Goal: Task Accomplishment & Management: Use online tool/utility

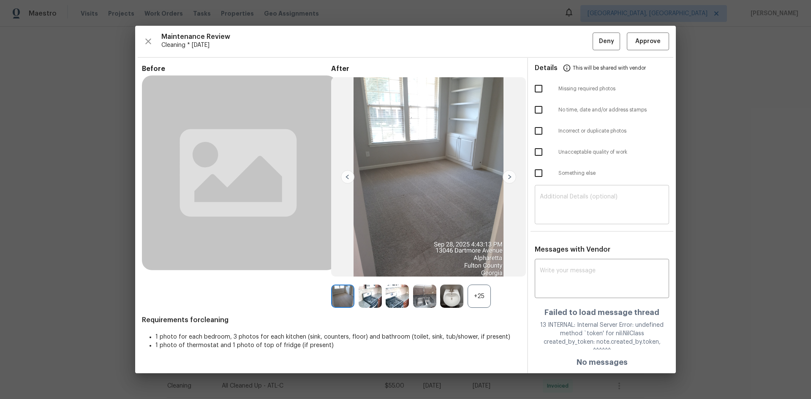
click at [574, 211] on textarea at bounding box center [602, 206] width 124 height 24
paste textarea "Maintenance Audit Team: Hello! Unfortunately, this Cleaning visit completed on …"
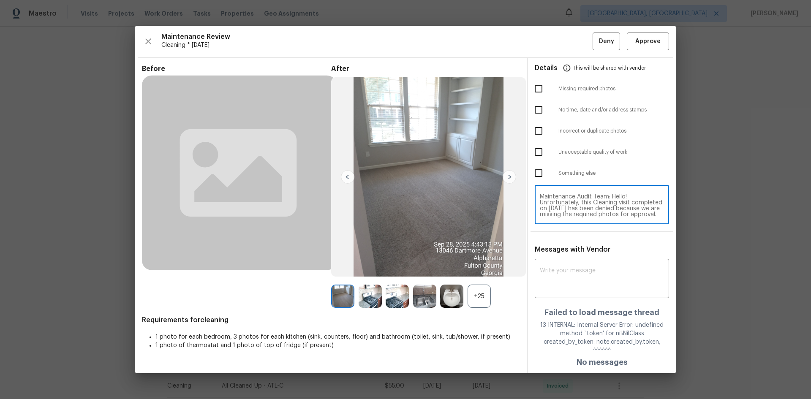
scroll to position [89, 0]
type textarea "Maintenance Audit Team: Hello! Unfortunately, this Cleaning visit completed on …"
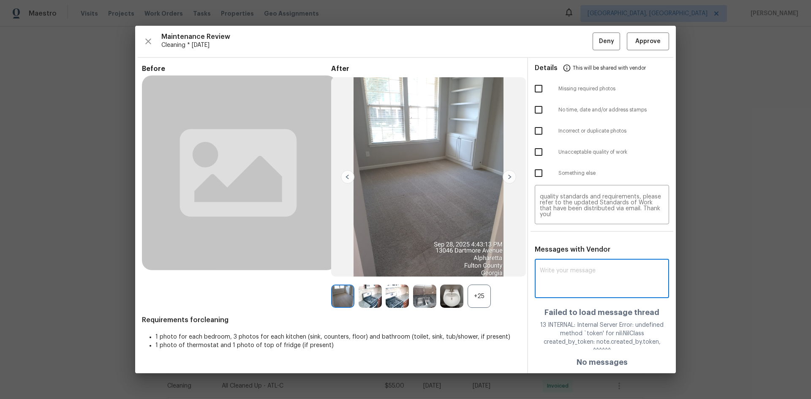
click at [563, 285] on textarea at bounding box center [602, 280] width 124 height 24
paste textarea "Maintenance Audit Team: Hello! Unfortunately, this Cleaning visit completed on …"
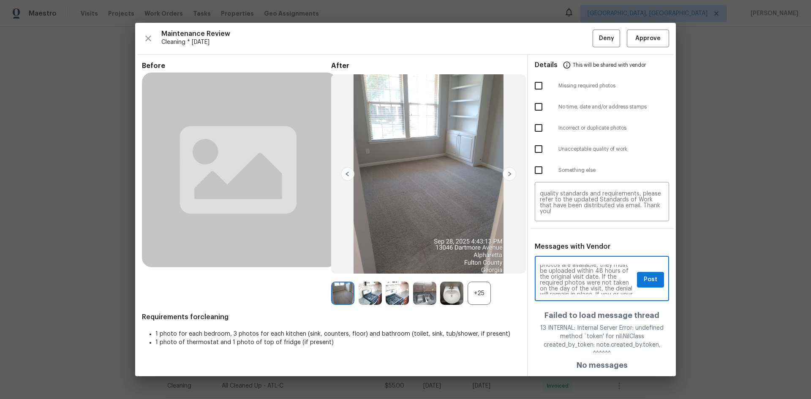
scroll to position [84, 0]
type textarea "Maintenance Audit Team: Hello! Unfortunately, this Cleaning visit completed on …"
click at [641, 284] on button "Post" at bounding box center [650, 280] width 27 height 16
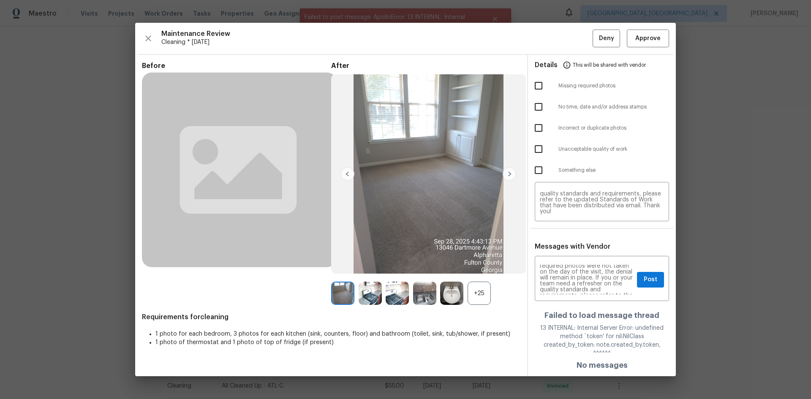
click at [539, 89] on input "checkbox" at bounding box center [539, 86] width 18 height 18
checkbox input "true"
click at [604, 48] on button "Deny" at bounding box center [606, 39] width 27 height 18
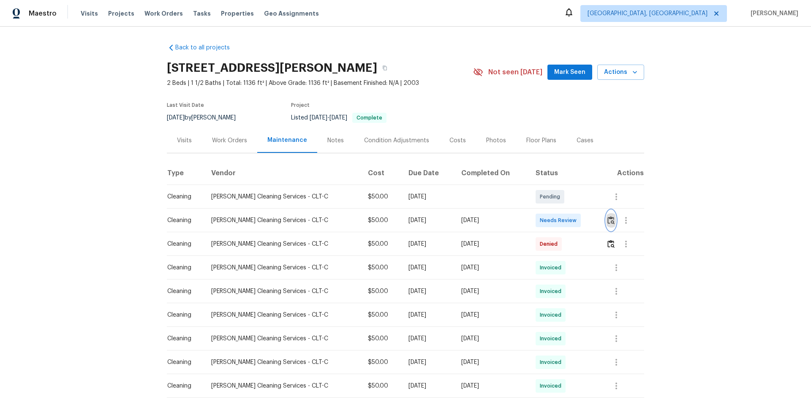
click at [577, 223] on button "button" at bounding box center [611, 220] width 10 height 20
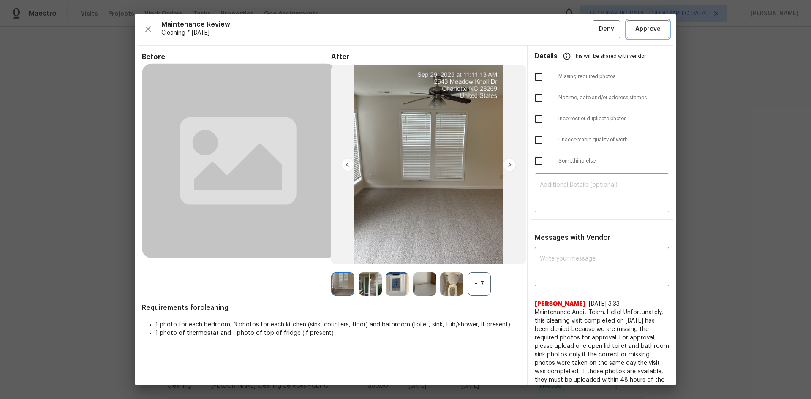
click at [577, 29] on button "Approve" at bounding box center [648, 29] width 42 height 18
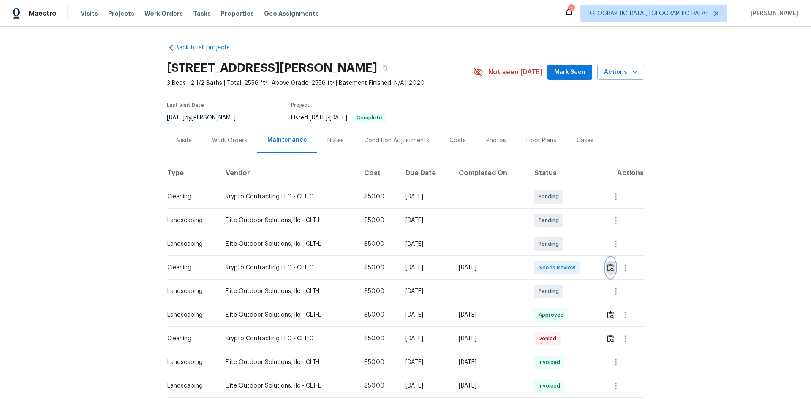
click at [577, 264] on img "button" at bounding box center [610, 268] width 7 height 8
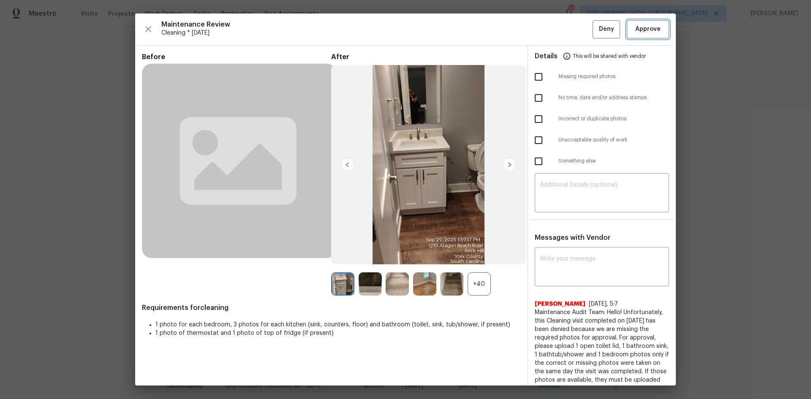
click at [577, 33] on span "Approve" at bounding box center [647, 29] width 25 height 11
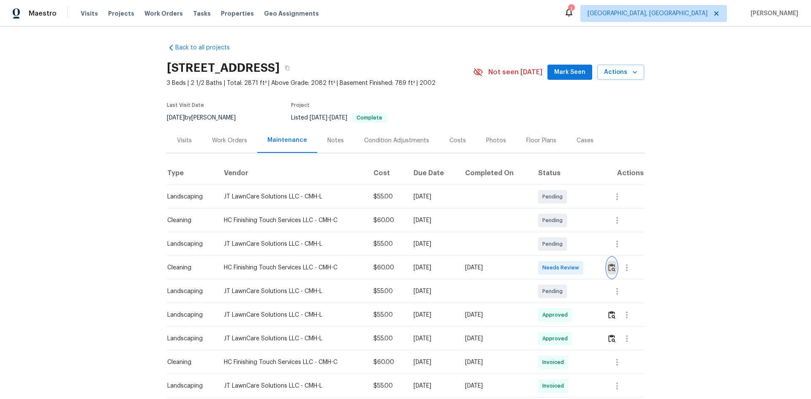
click at [577, 267] on img "button" at bounding box center [611, 268] width 7 height 8
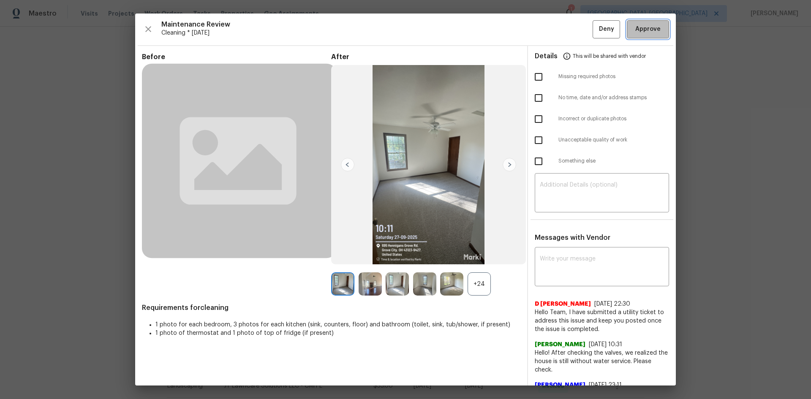
click at [577, 35] on button "Approve" at bounding box center [648, 29] width 42 height 18
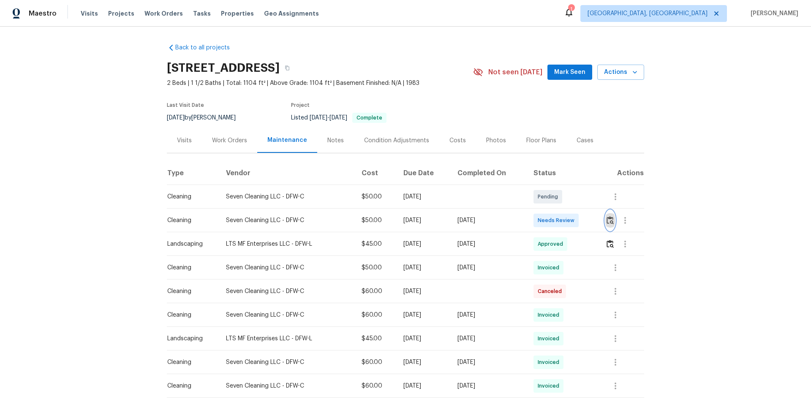
click at [577, 220] on img "button" at bounding box center [610, 220] width 7 height 8
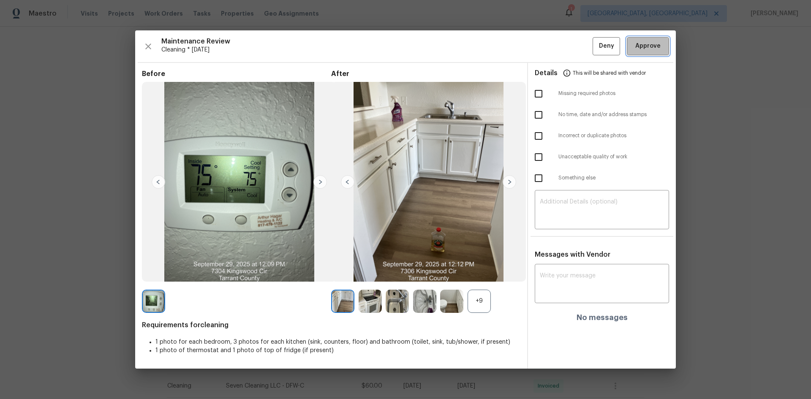
click at [577, 46] on span "Approve" at bounding box center [647, 46] width 25 height 11
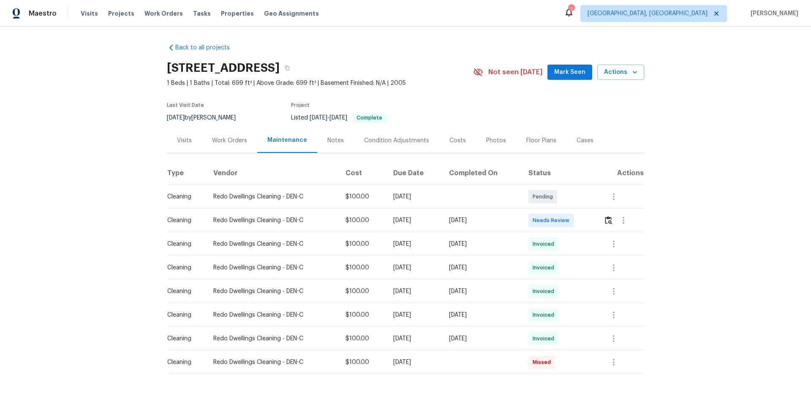
scroll to position [32, 0]
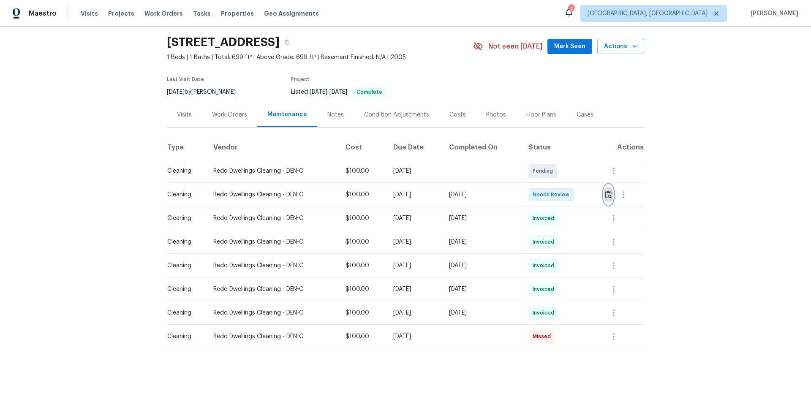
click at [577, 191] on img "button" at bounding box center [608, 195] width 7 height 8
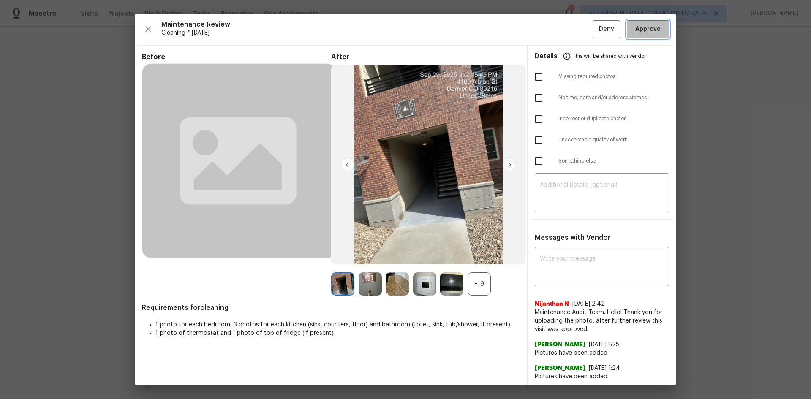
click at [577, 30] on span "Approve" at bounding box center [647, 29] width 25 height 11
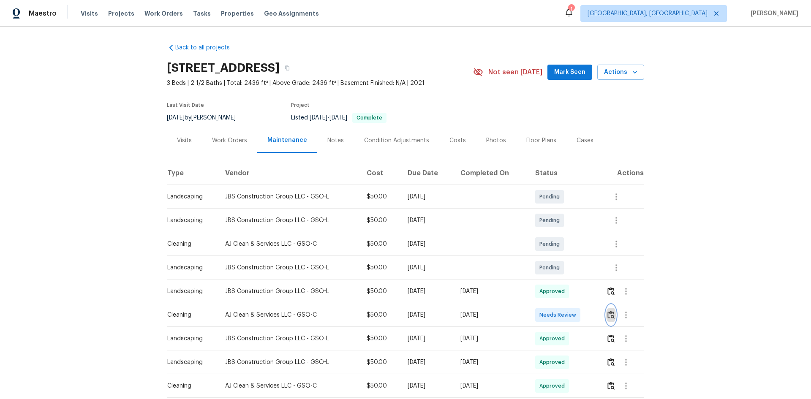
click at [577, 267] on img "button" at bounding box center [610, 315] width 7 height 8
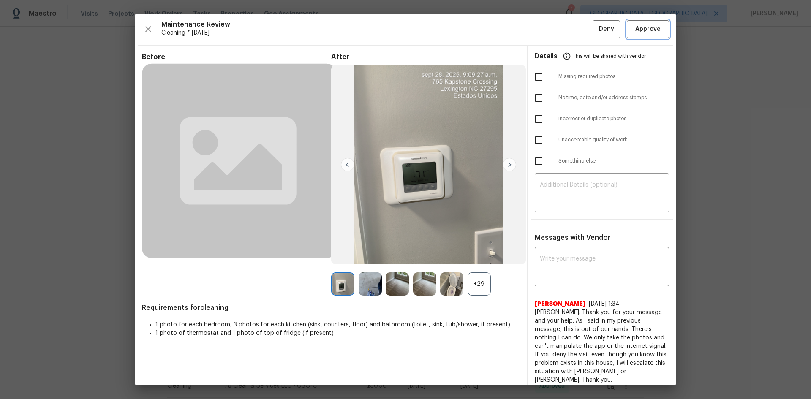
click at [577, 33] on span "Approve" at bounding box center [647, 29] width 25 height 11
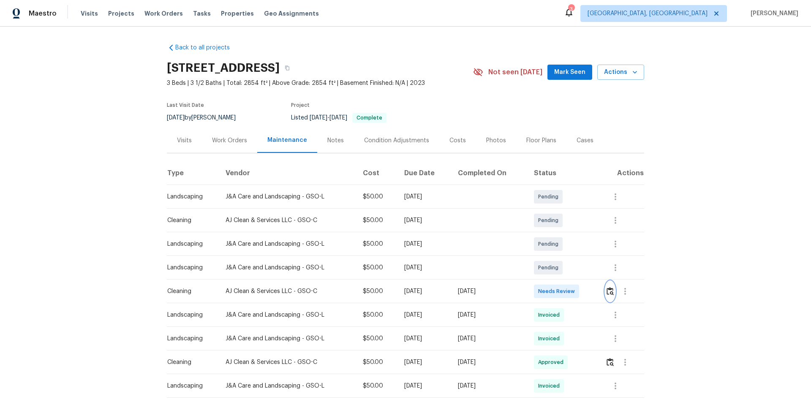
click at [577, 267] on img "button" at bounding box center [610, 291] width 7 height 8
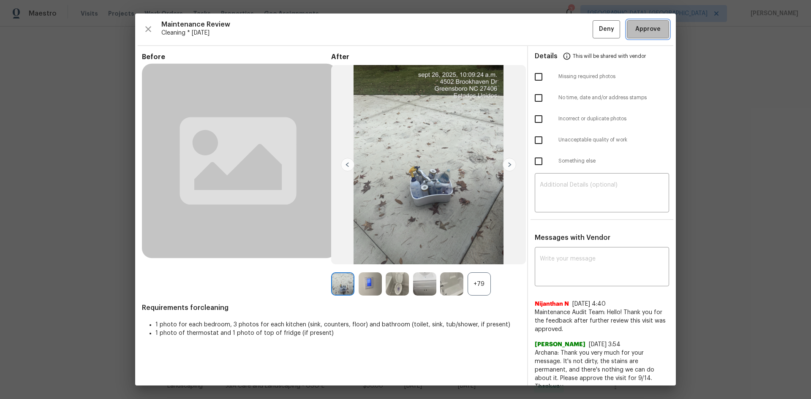
drag, startPoint x: 641, startPoint y: 28, endPoint x: 307, endPoint y: 66, distance: 336.8
click at [577, 28] on span "Approve" at bounding box center [647, 29] width 25 height 11
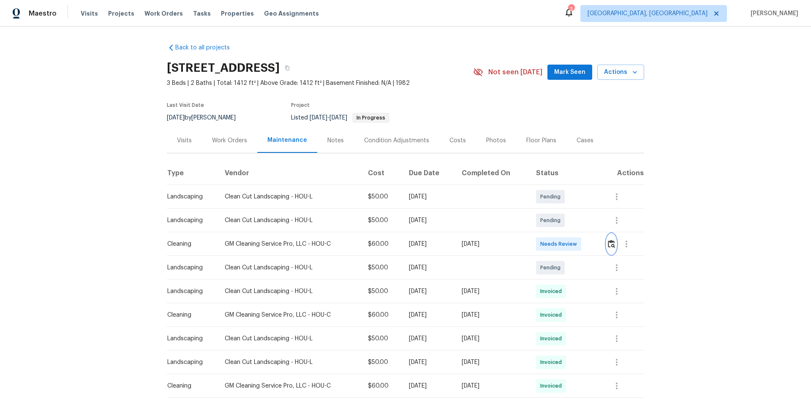
click at [577, 240] on img "button" at bounding box center [611, 244] width 7 height 8
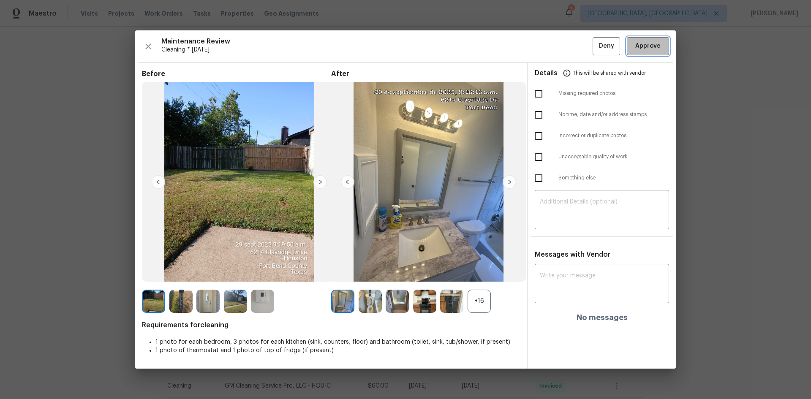
click at [577, 52] on button "Approve" at bounding box center [648, 46] width 42 height 18
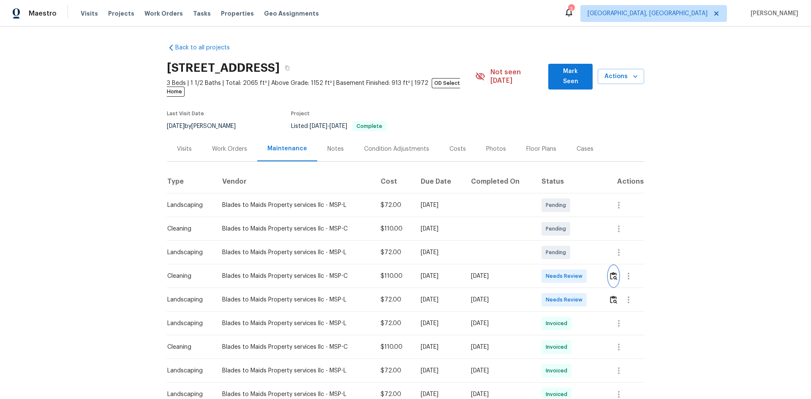
click at [577, 267] on img "button" at bounding box center [613, 276] width 7 height 8
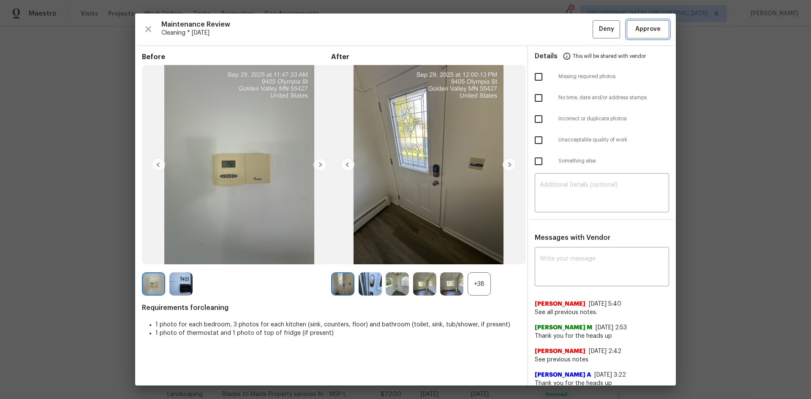
click at [577, 35] on button "Approve" at bounding box center [648, 29] width 42 height 18
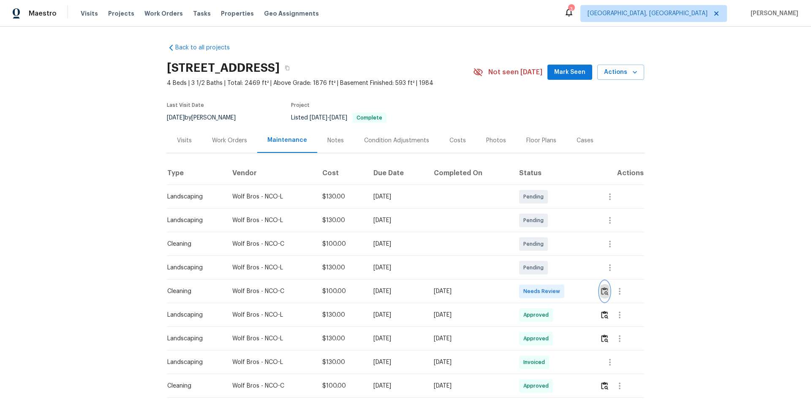
click at [577, 267] on img "button" at bounding box center [604, 291] width 7 height 8
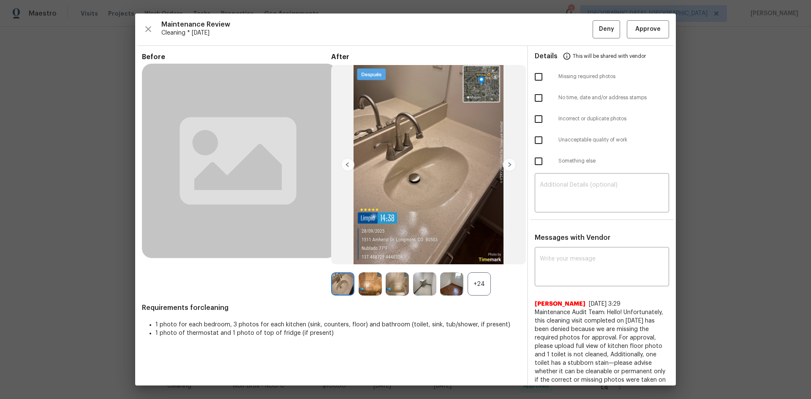
click at [577, 29] on div "Maintenance Review Cleaning * Mon, Sep 22 Deny Approve" at bounding box center [405, 29] width 527 height 18
click at [577, 29] on span "Approve" at bounding box center [647, 29] width 25 height 11
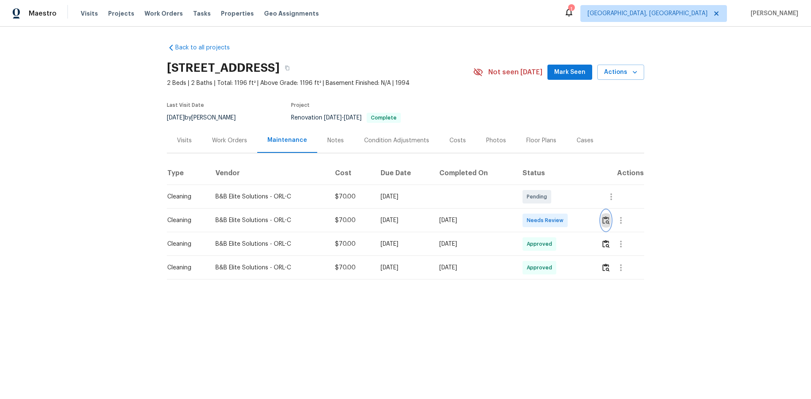
click at [577, 221] on img "button" at bounding box center [605, 220] width 7 height 8
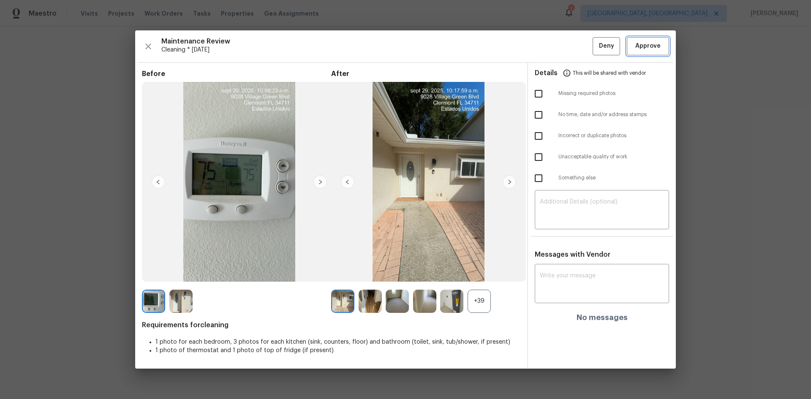
click at [577, 44] on span "Approve" at bounding box center [647, 46] width 25 height 11
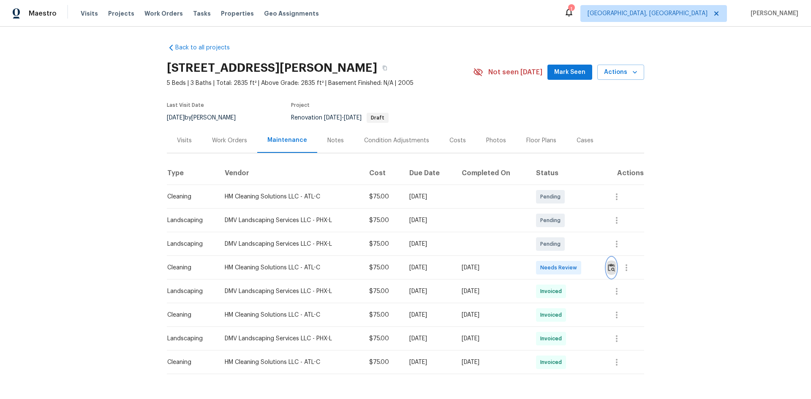
click at [577, 267] on img "button" at bounding box center [611, 268] width 7 height 8
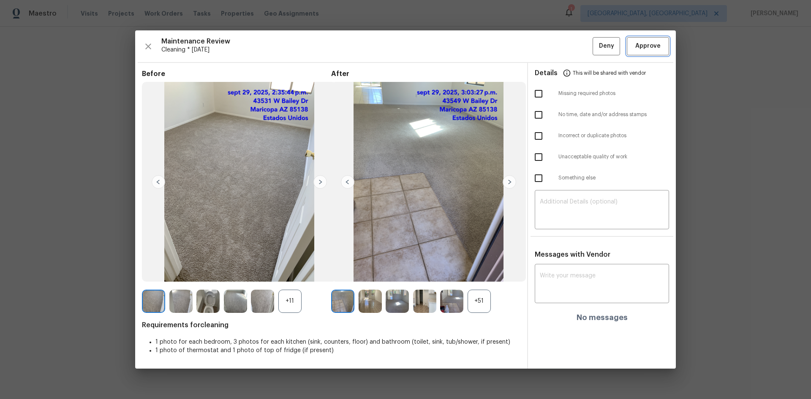
click at [577, 43] on button "Approve" at bounding box center [648, 46] width 42 height 18
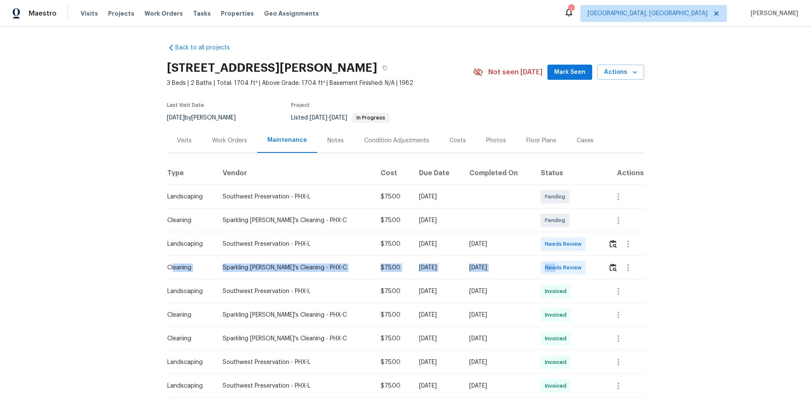
drag, startPoint x: 171, startPoint y: 270, endPoint x: 575, endPoint y: 270, distance: 403.4
click at [568, 267] on tr "Cleaning Sparkling [PERSON_NAME]'s Cleaning - PHX-C $75.00 [DATE] [DATE] Needs …" at bounding box center [405, 268] width 477 height 24
click at [577, 266] on img "button" at bounding box center [613, 268] width 7 height 8
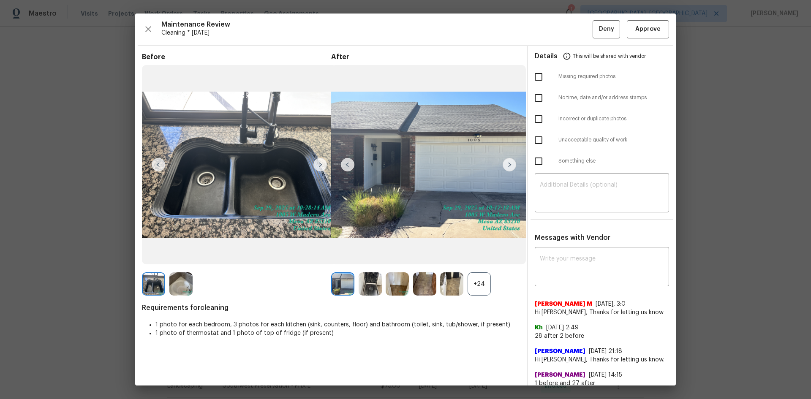
click at [577, 31] on div "Maintenance Review Cleaning * Mon, Sep 29 Deny Approve Before After +24 Require…" at bounding box center [405, 200] width 541 height 372
click at [577, 33] on span "Approve" at bounding box center [647, 29] width 25 height 11
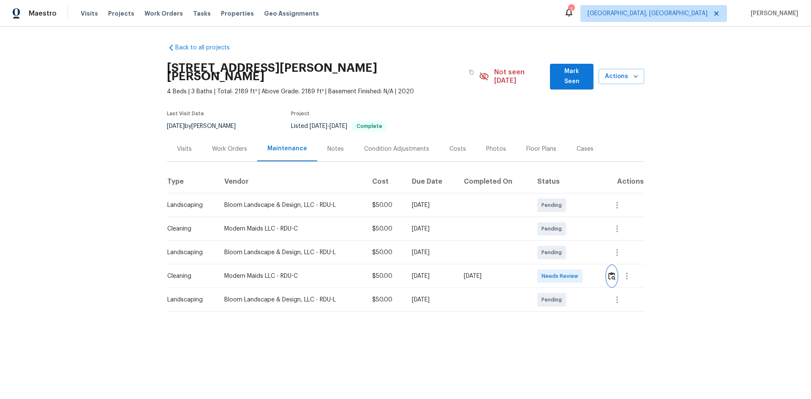
click at [577, 267] on img "button" at bounding box center [611, 276] width 7 height 8
click at [577, 267] on div at bounding box center [625, 276] width 37 height 20
click at [577, 267] on img "button" at bounding box center [611, 276] width 7 height 8
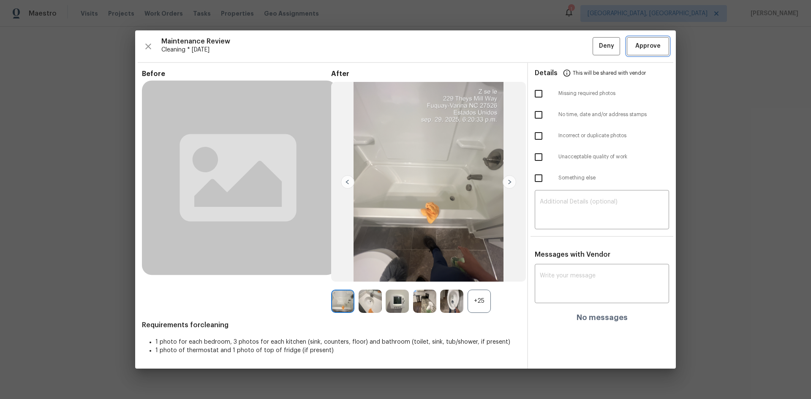
click at [577, 44] on span "Approve" at bounding box center [647, 46] width 25 height 11
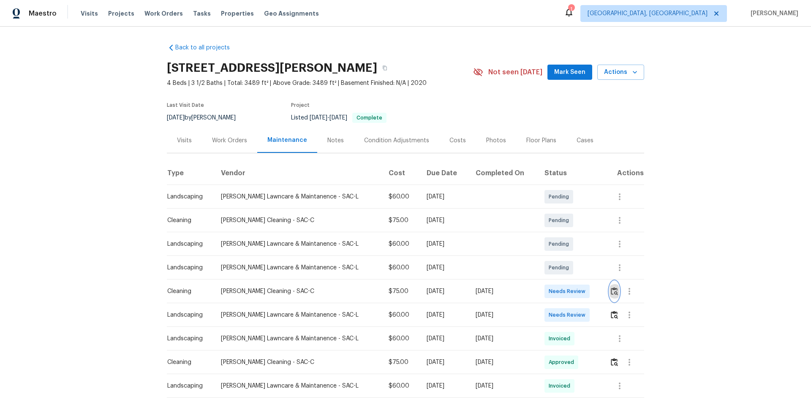
click at [577, 267] on button "button" at bounding box center [615, 291] width 10 height 20
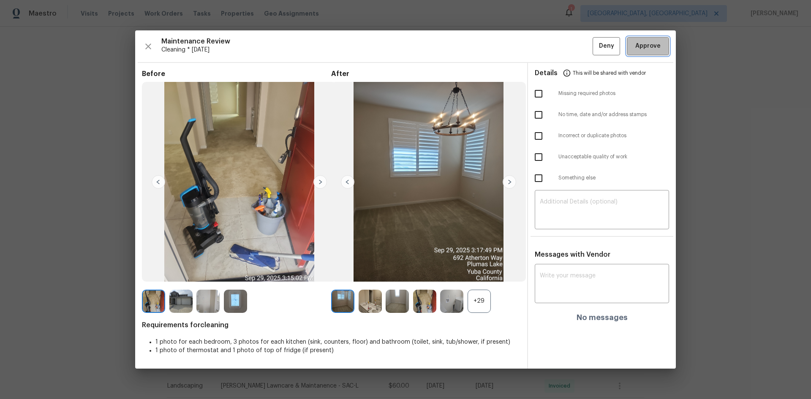
click at [577, 44] on span "Approve" at bounding box center [647, 46] width 25 height 11
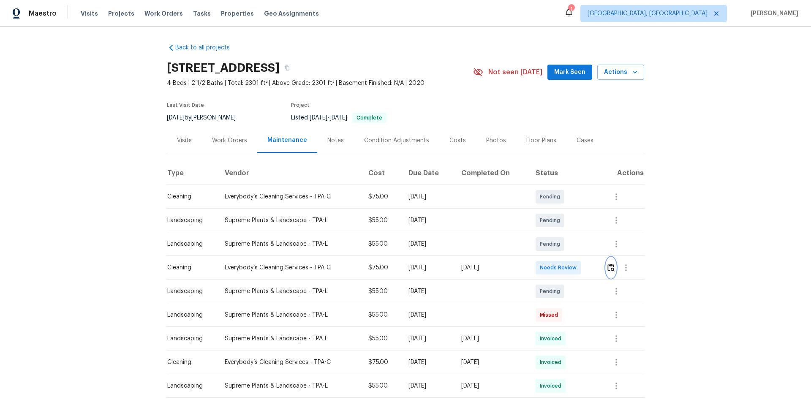
click at [577, 267] on img "button" at bounding box center [610, 268] width 7 height 8
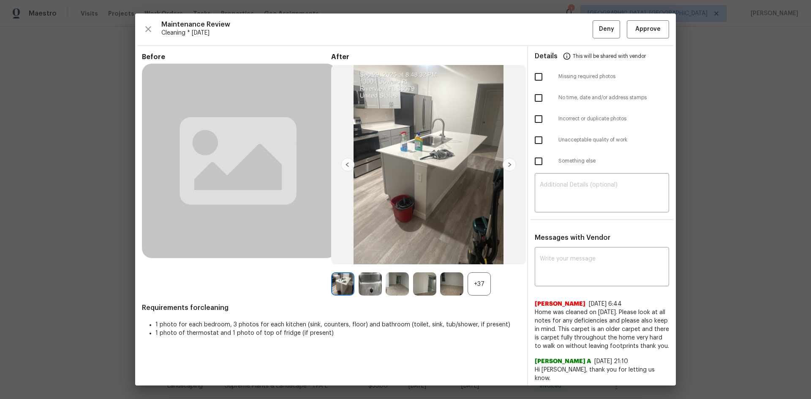
click at [577, 38] on div "Maintenance Review Cleaning * Mon, Sep 29 Deny Approve Before After +37 Require…" at bounding box center [405, 200] width 541 height 372
click at [577, 31] on span "Approve" at bounding box center [647, 29] width 25 height 11
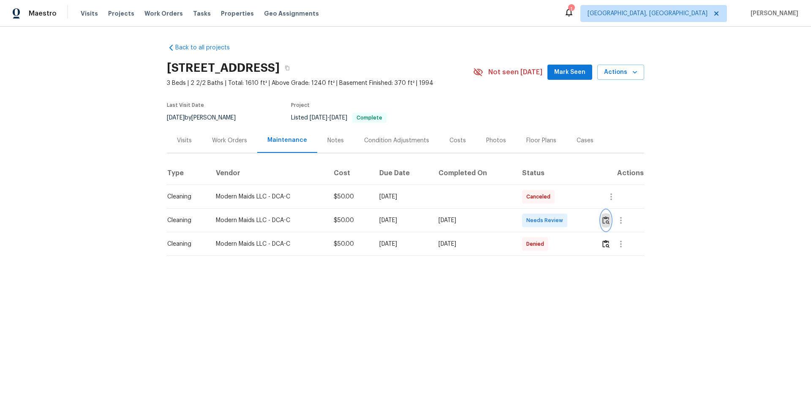
click at [577, 220] on img "button" at bounding box center [605, 220] width 7 height 8
click at [577, 217] on img "button" at bounding box center [605, 220] width 7 height 8
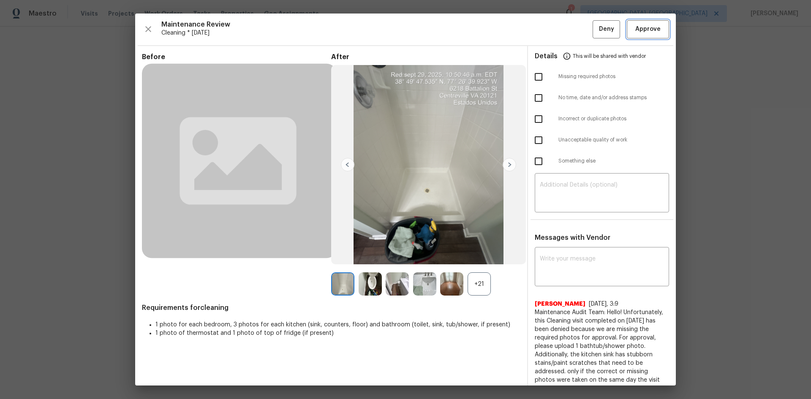
click at [577, 31] on span "Approve" at bounding box center [647, 29] width 25 height 11
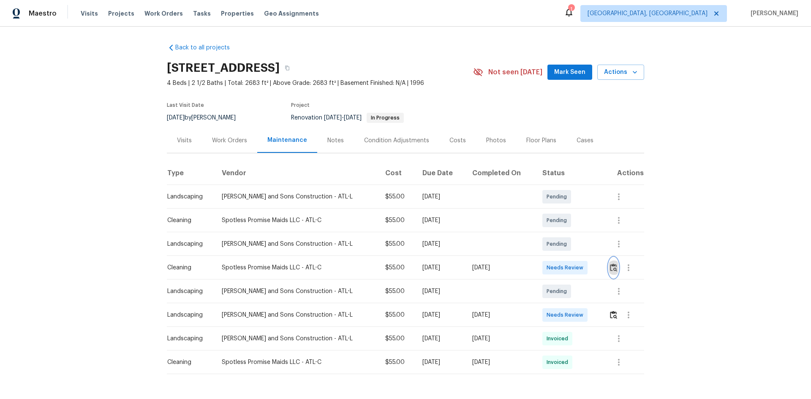
click at [577, 265] on img "button" at bounding box center [613, 268] width 7 height 8
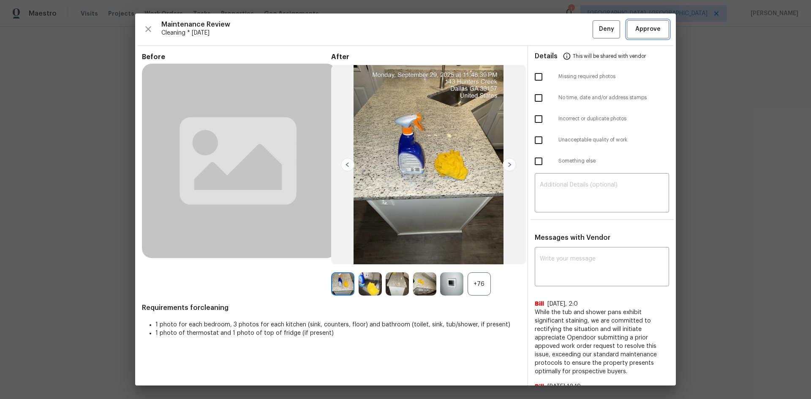
click at [577, 33] on span "Approve" at bounding box center [647, 29] width 25 height 11
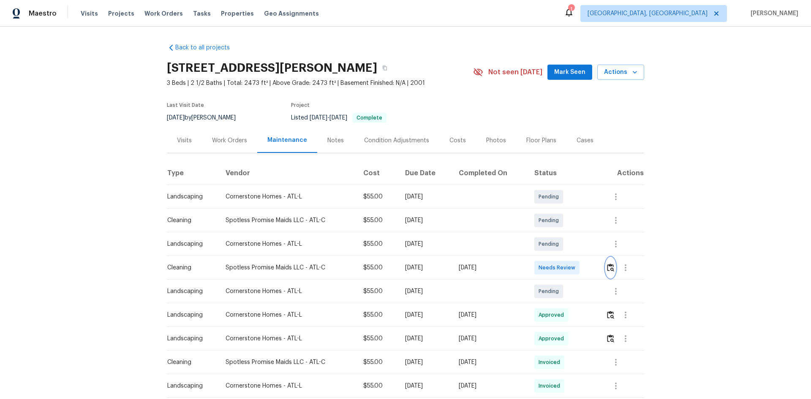
click at [577, 267] on img "button" at bounding box center [610, 268] width 7 height 8
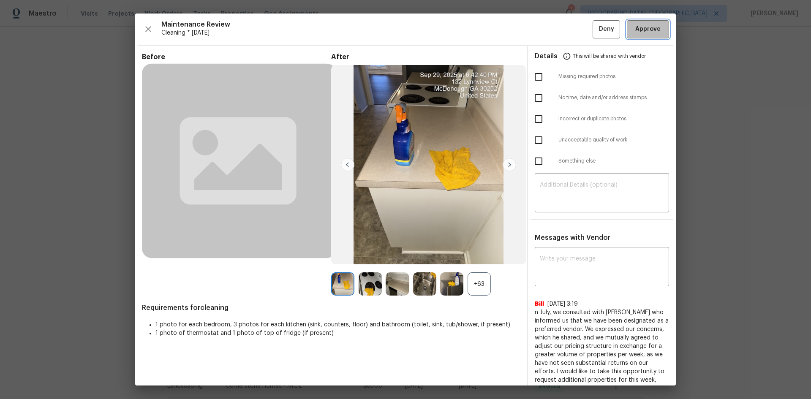
click at [577, 27] on span "Approve" at bounding box center [647, 29] width 25 height 11
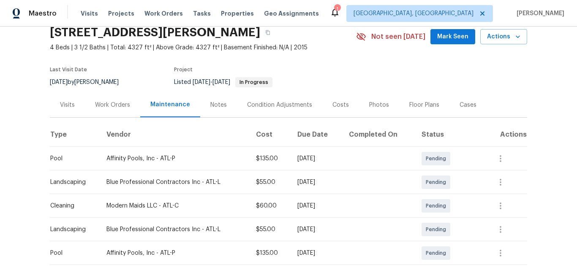
scroll to position [169, 0]
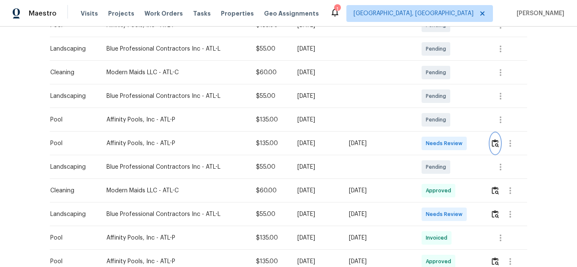
click at [493, 143] on img "button" at bounding box center [495, 143] width 7 height 8
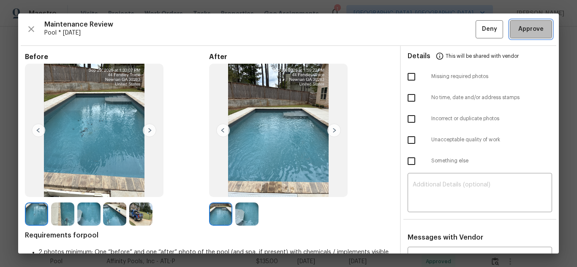
click at [529, 27] on span "Approve" at bounding box center [530, 29] width 25 height 11
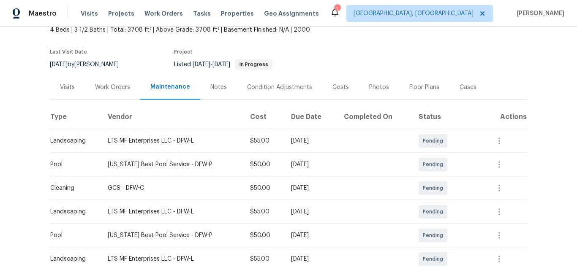
scroll to position [127, 0]
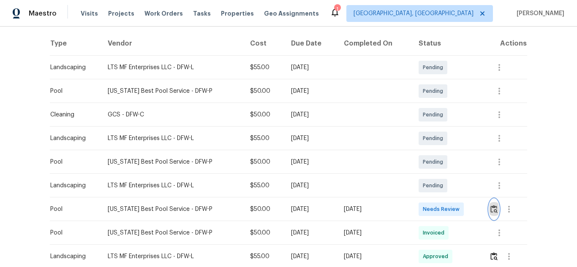
click at [491, 206] on img "button" at bounding box center [493, 209] width 7 height 8
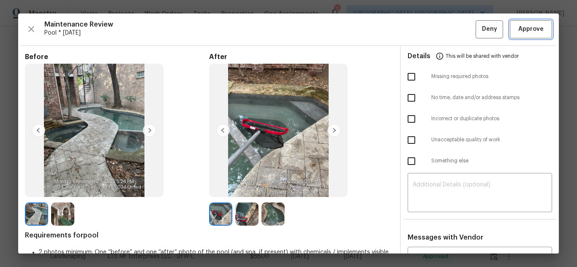
click at [529, 27] on span "Approve" at bounding box center [530, 29] width 25 height 11
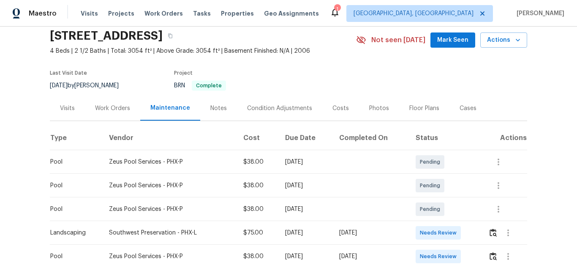
scroll to position [127, 0]
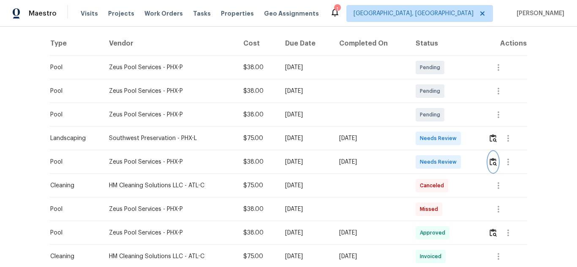
click at [495, 162] on img "button" at bounding box center [493, 162] width 7 height 8
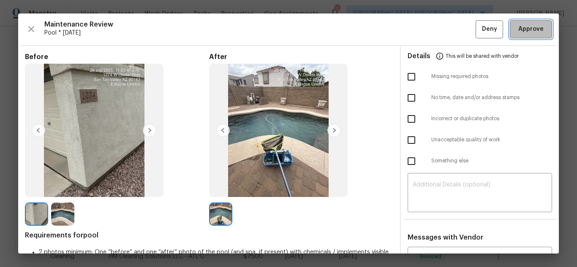
click at [533, 26] on span "Approve" at bounding box center [530, 29] width 25 height 11
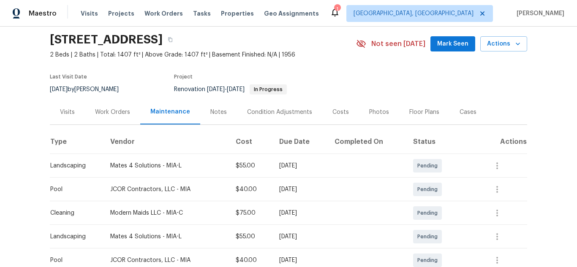
scroll to position [127, 0]
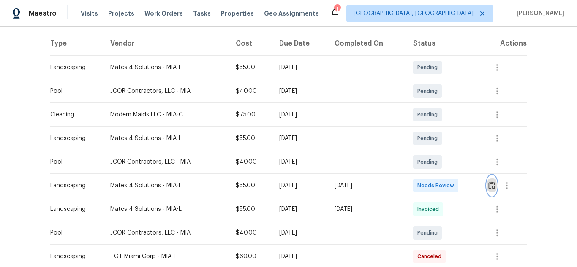
click at [491, 184] on img "button" at bounding box center [491, 186] width 7 height 8
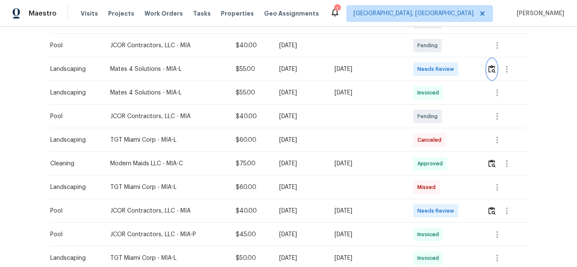
scroll to position [253, 0]
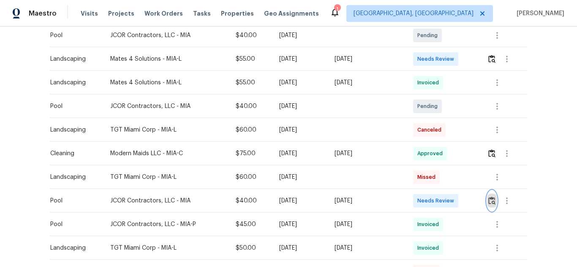
click at [492, 203] on img "button" at bounding box center [491, 201] width 7 height 8
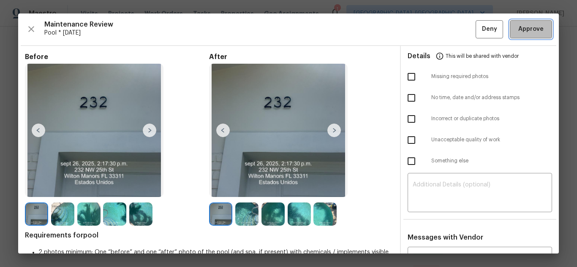
click at [530, 27] on span "Approve" at bounding box center [530, 29] width 25 height 11
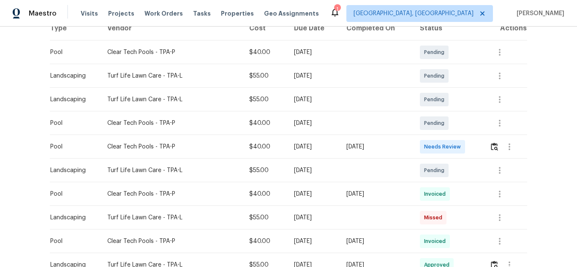
scroll to position [169, 0]
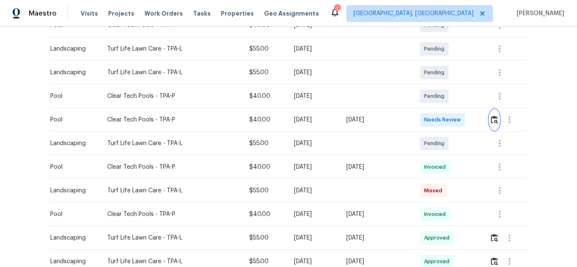
click at [494, 119] on img "button" at bounding box center [494, 120] width 7 height 8
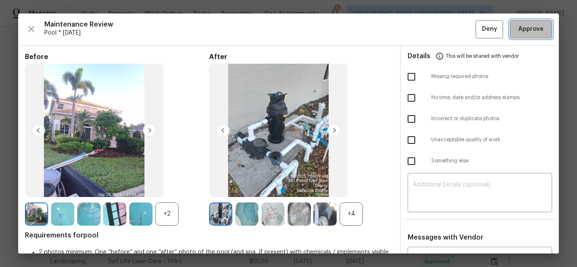
click at [534, 29] on span "Approve" at bounding box center [530, 29] width 25 height 11
